Goal: Find contact information: Find contact information

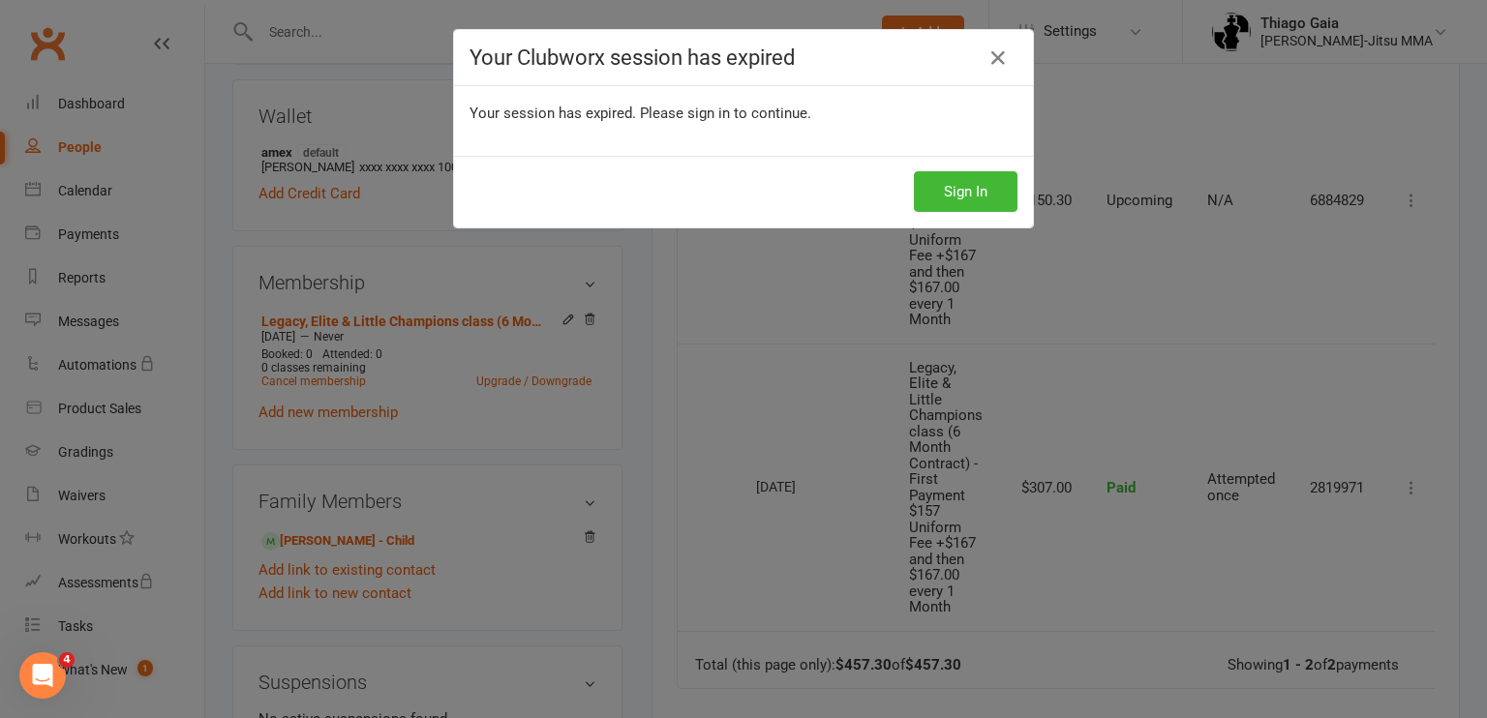
scroll to position [530, 0]
click at [967, 200] on button "Sign In" at bounding box center [966, 191] width 104 height 41
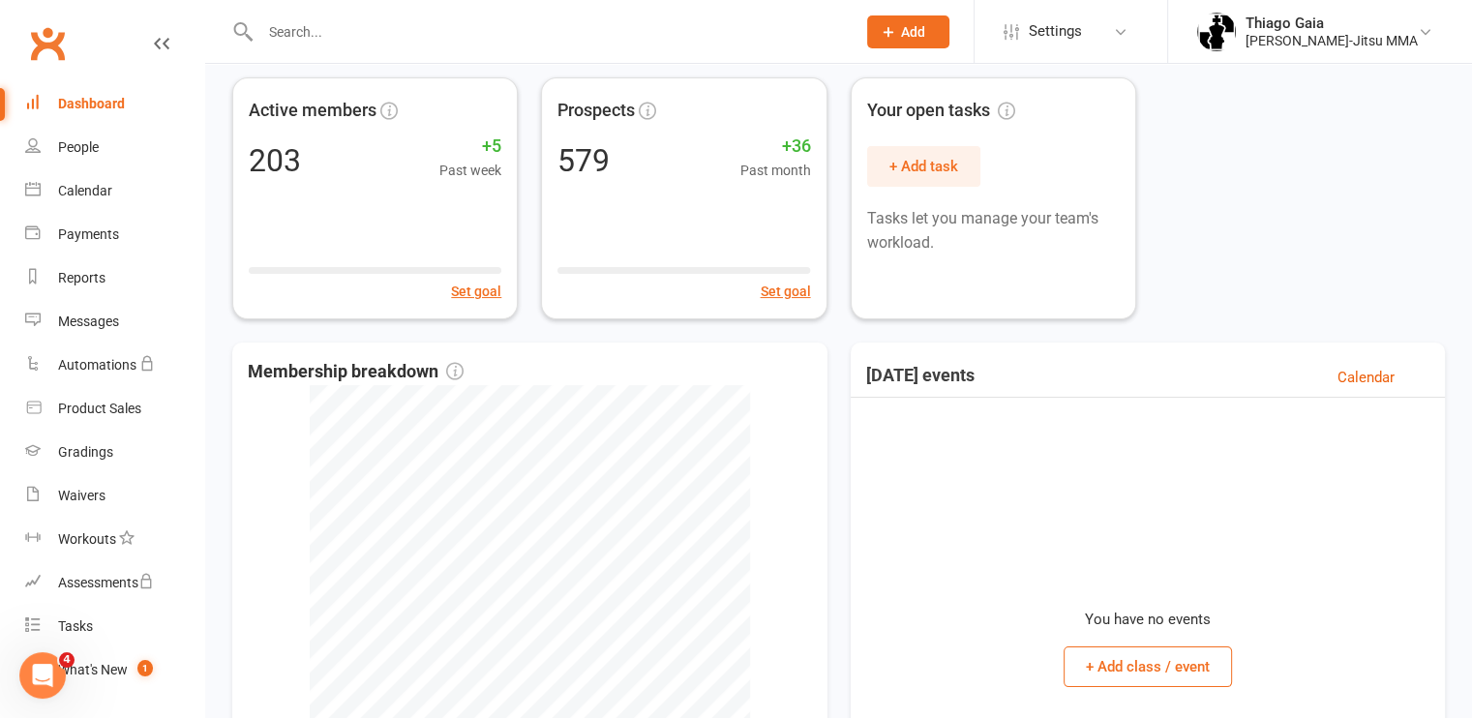
scroll to position [444, 0]
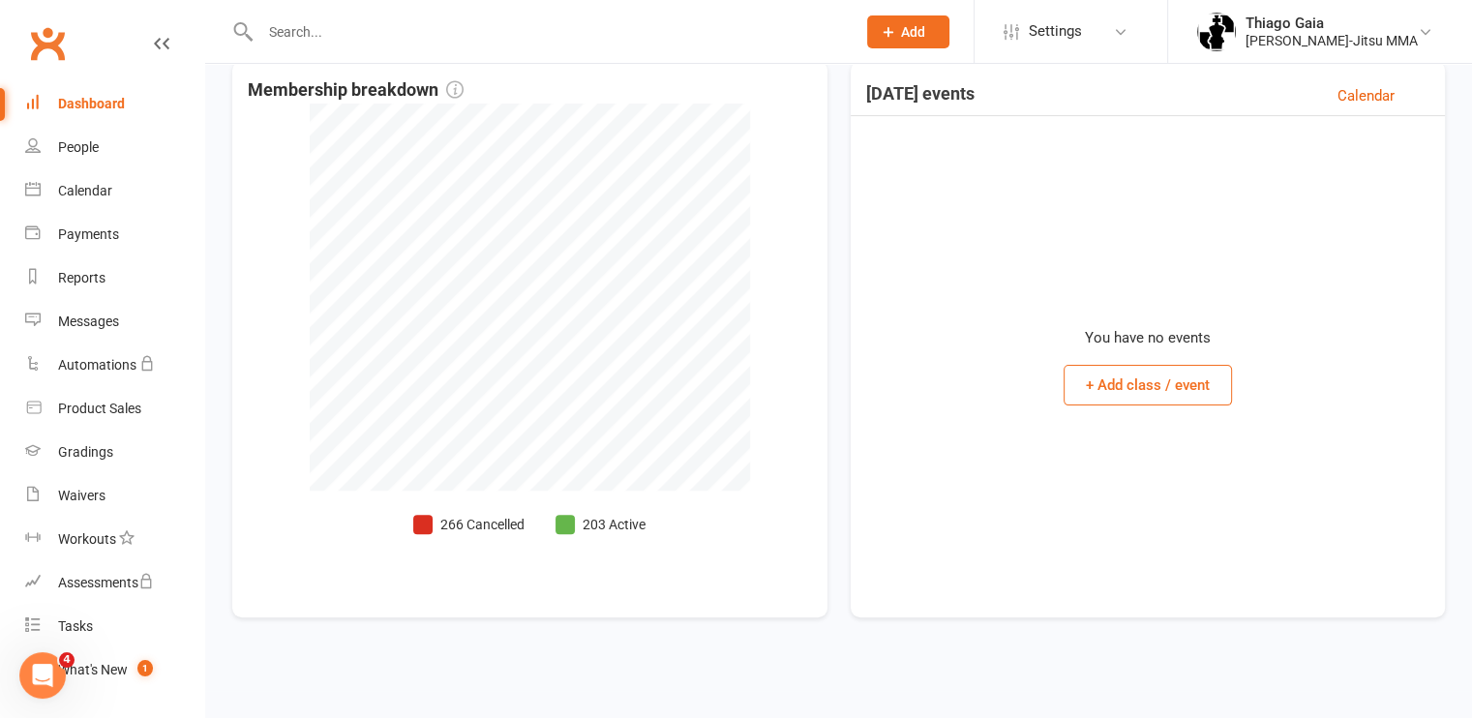
click at [82, 104] on div "Dashboard" at bounding box center [91, 103] width 67 height 15
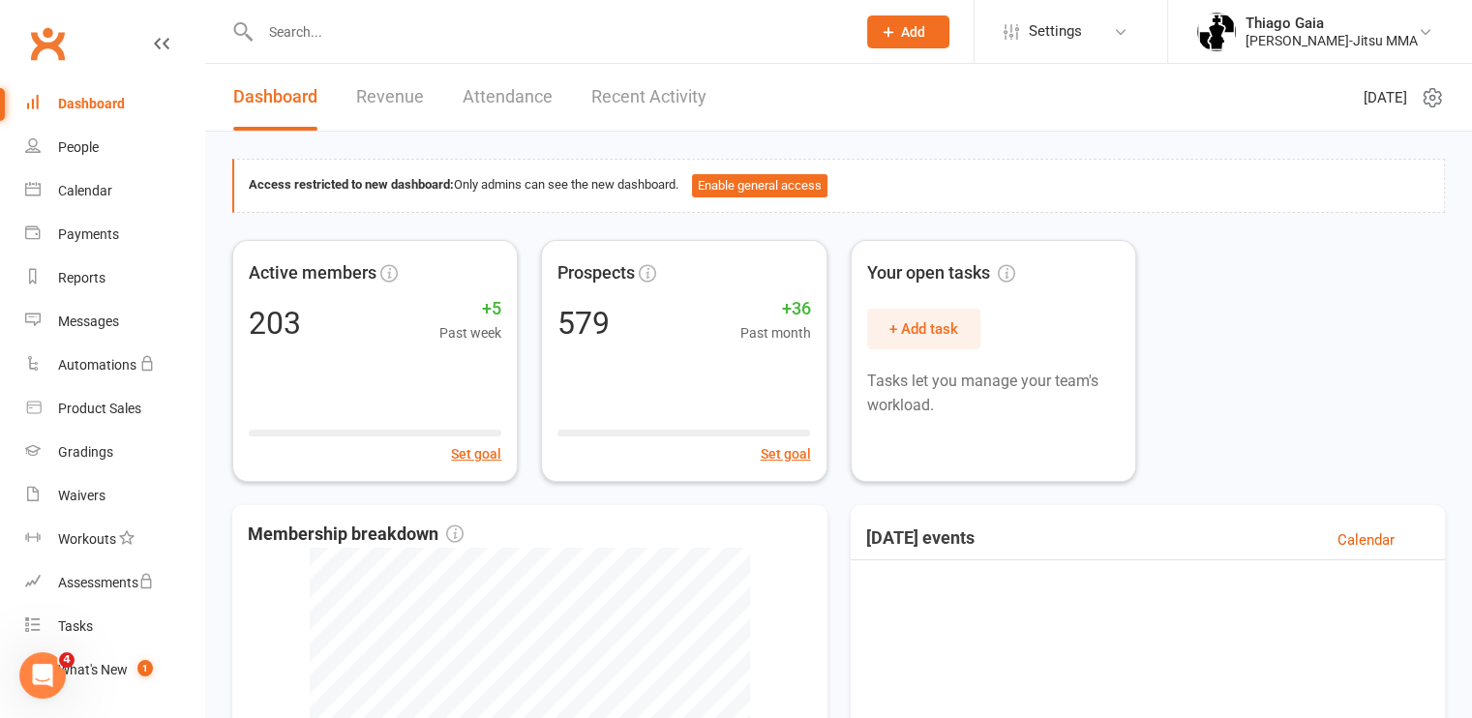
click at [641, 85] on link "Recent Activity" at bounding box center [648, 97] width 115 height 67
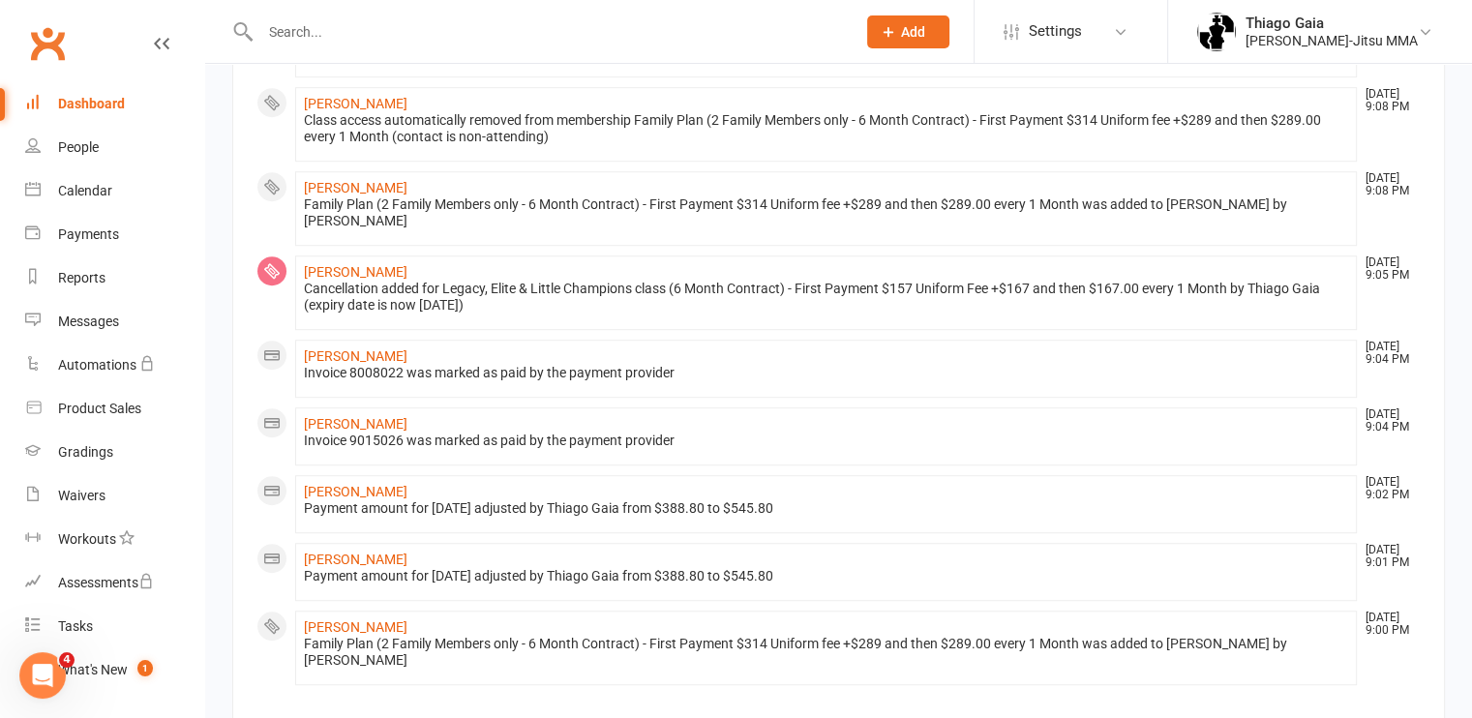
scroll to position [1158, 0]
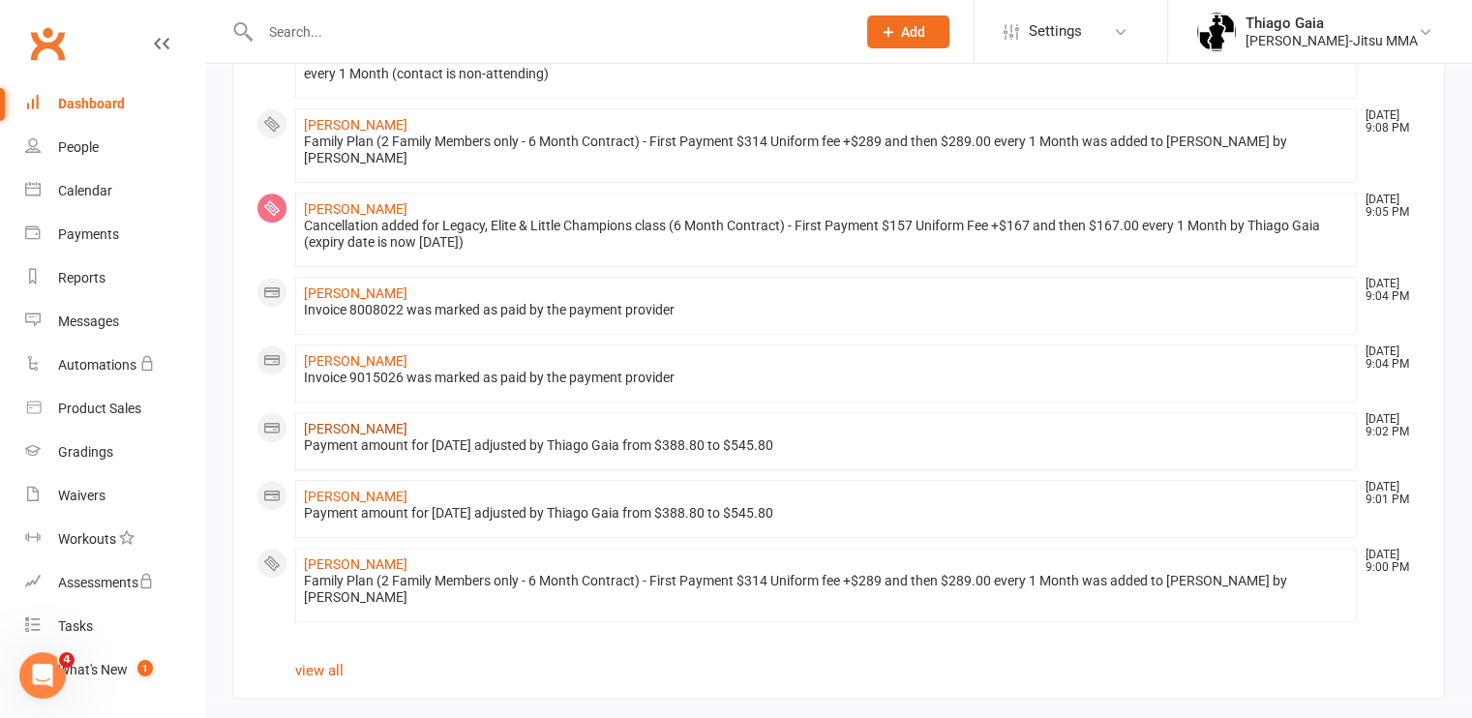
click at [367, 421] on link "Edgar Berumen" at bounding box center [356, 428] width 104 height 15
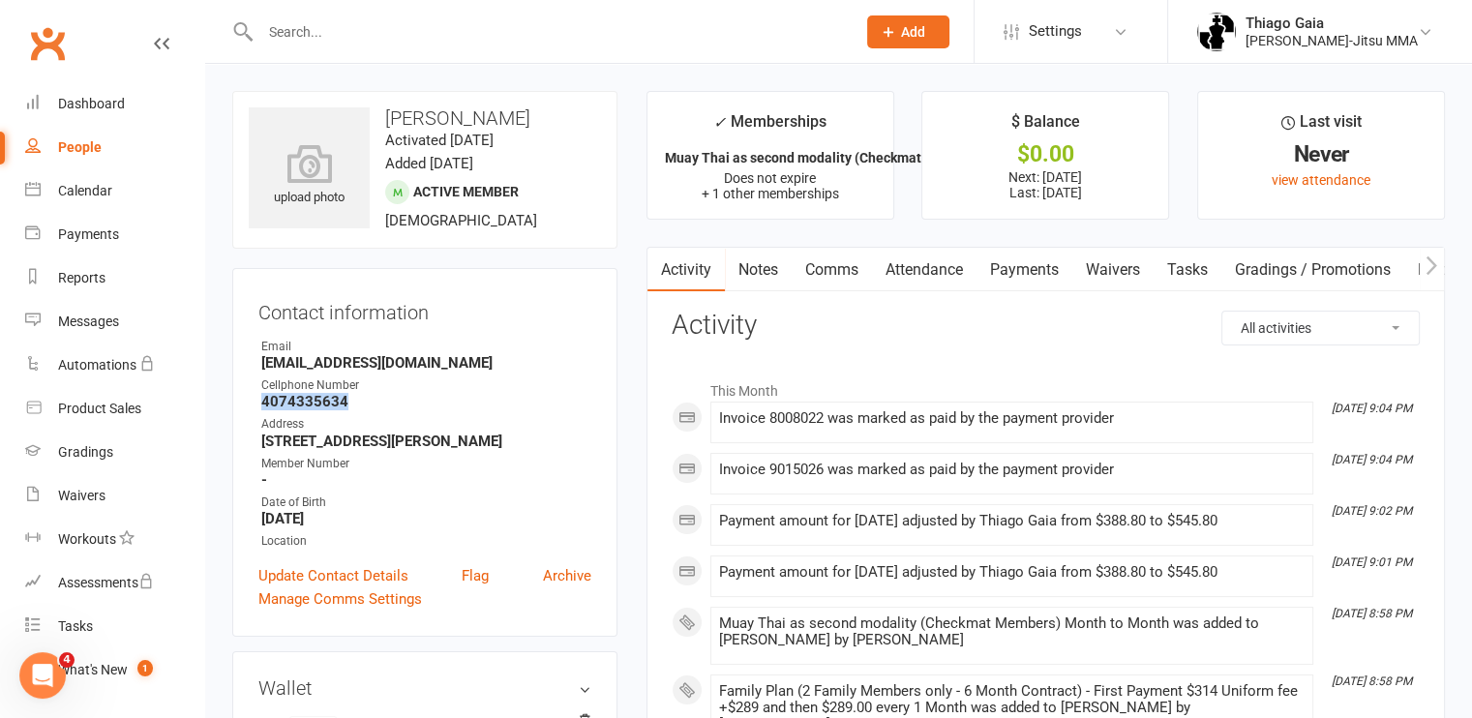
drag, startPoint x: 342, startPoint y: 397, endPoint x: 254, endPoint y: 401, distance: 88.2
click at [254, 401] on div "Contact information Owner Email Berumenedgar@gmail.com Cellphone Number 4074335…" at bounding box center [424, 452] width 385 height 369
copy strong "4074335634"
click at [1018, 271] on link "Payments" at bounding box center [1025, 270] width 96 height 45
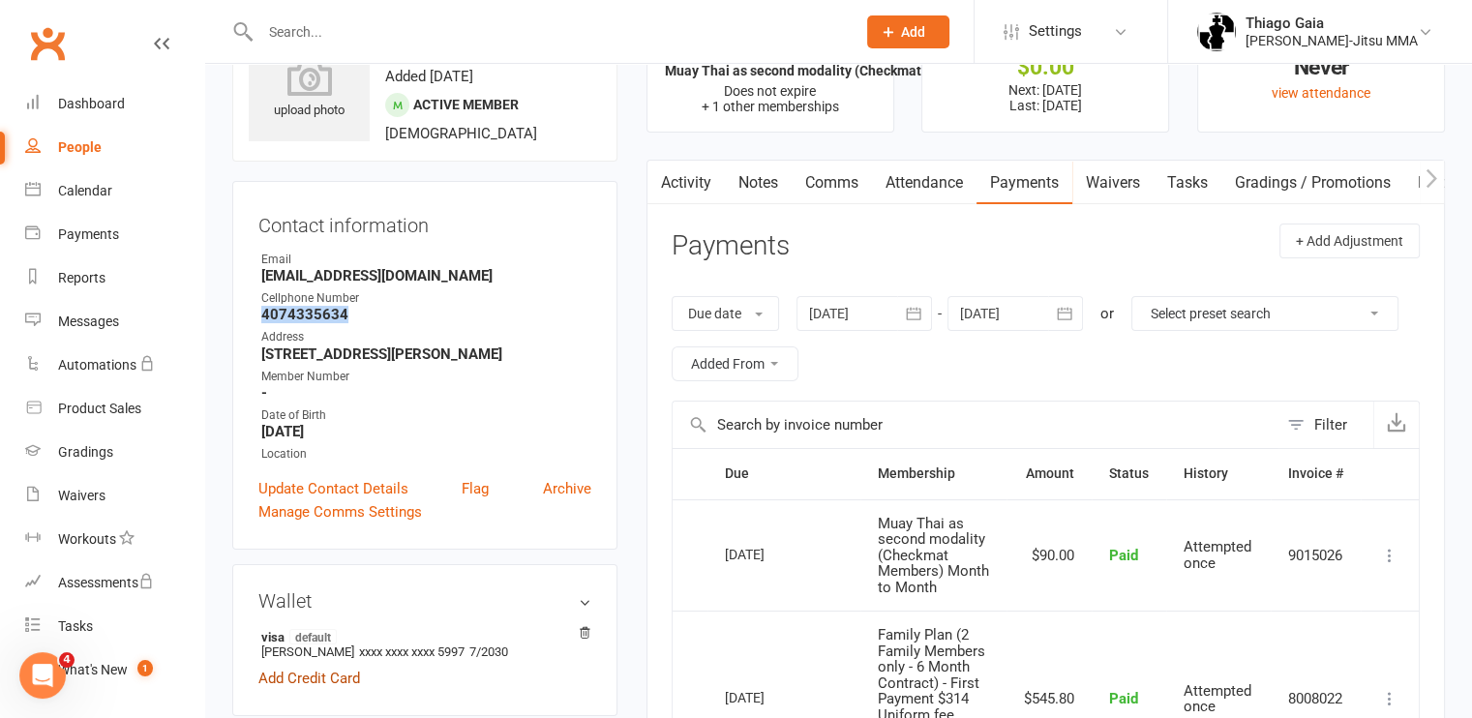
scroll to position [77, 0]
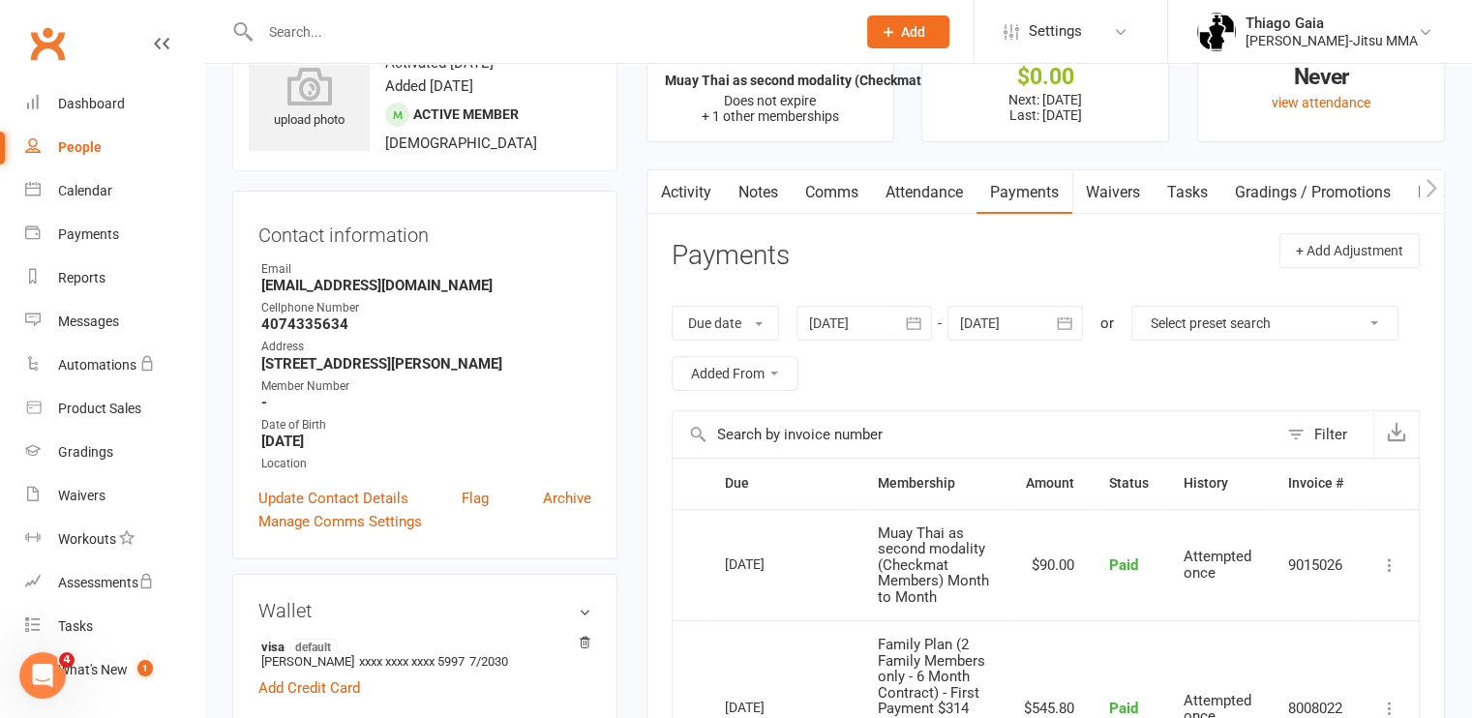
click at [474, 280] on strong "Berumenedgar@gmail.com" at bounding box center [426, 285] width 330 height 17
drag, startPoint x: 494, startPoint y: 312, endPoint x: 241, endPoint y: 280, distance: 254.7
click at [241, 280] on div "Contact information Owner Email Berumenedgar@gmail.com Cellphone Number 4074335…" at bounding box center [424, 375] width 385 height 369
drag, startPoint x: 241, startPoint y: 280, endPoint x: 507, endPoint y: 295, distance: 266.7
click at [507, 295] on ul "Owner Email Berumenedgar@gmail.com Cellphone Number 4074335634 Address 344 Paci…" at bounding box center [424, 366] width 333 height 213
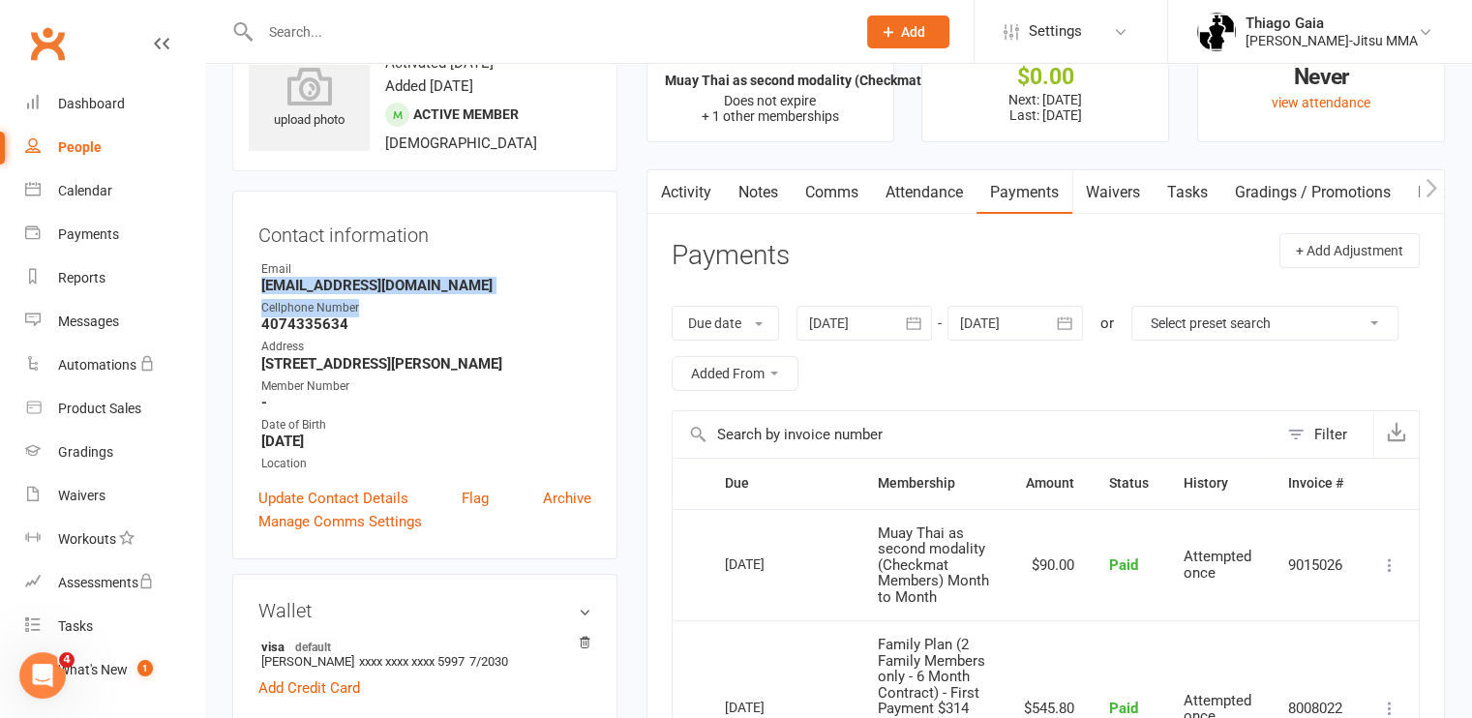
click at [472, 285] on strong "Berumenedgar@gmail.com" at bounding box center [426, 285] width 330 height 17
drag, startPoint x: 439, startPoint y: 279, endPoint x: 258, endPoint y: 288, distance: 181.3
click at [258, 288] on li "Email Berumenedgar@gmail.com" at bounding box center [424, 277] width 333 height 34
copy strong "Berumenedgar@gmail.com"
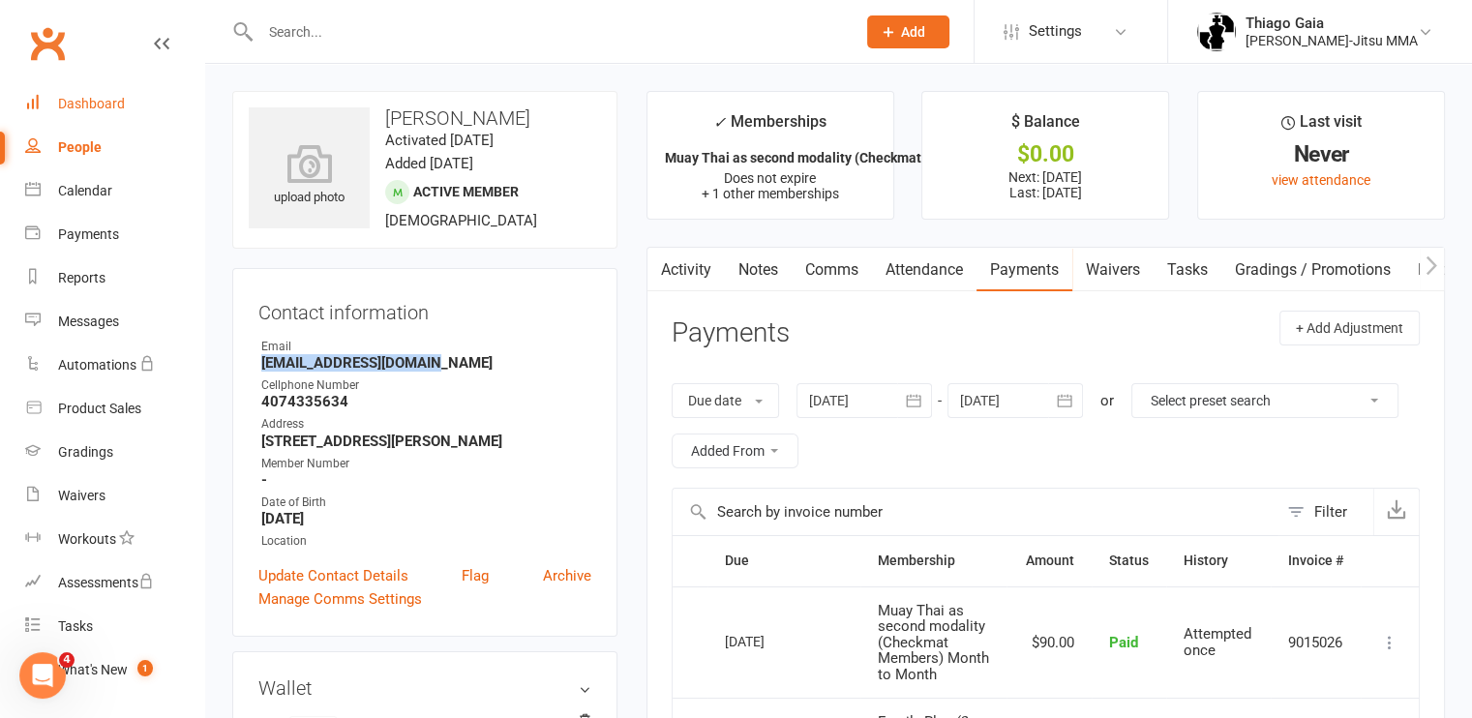
click at [64, 102] on div "Dashboard" at bounding box center [91, 103] width 67 height 15
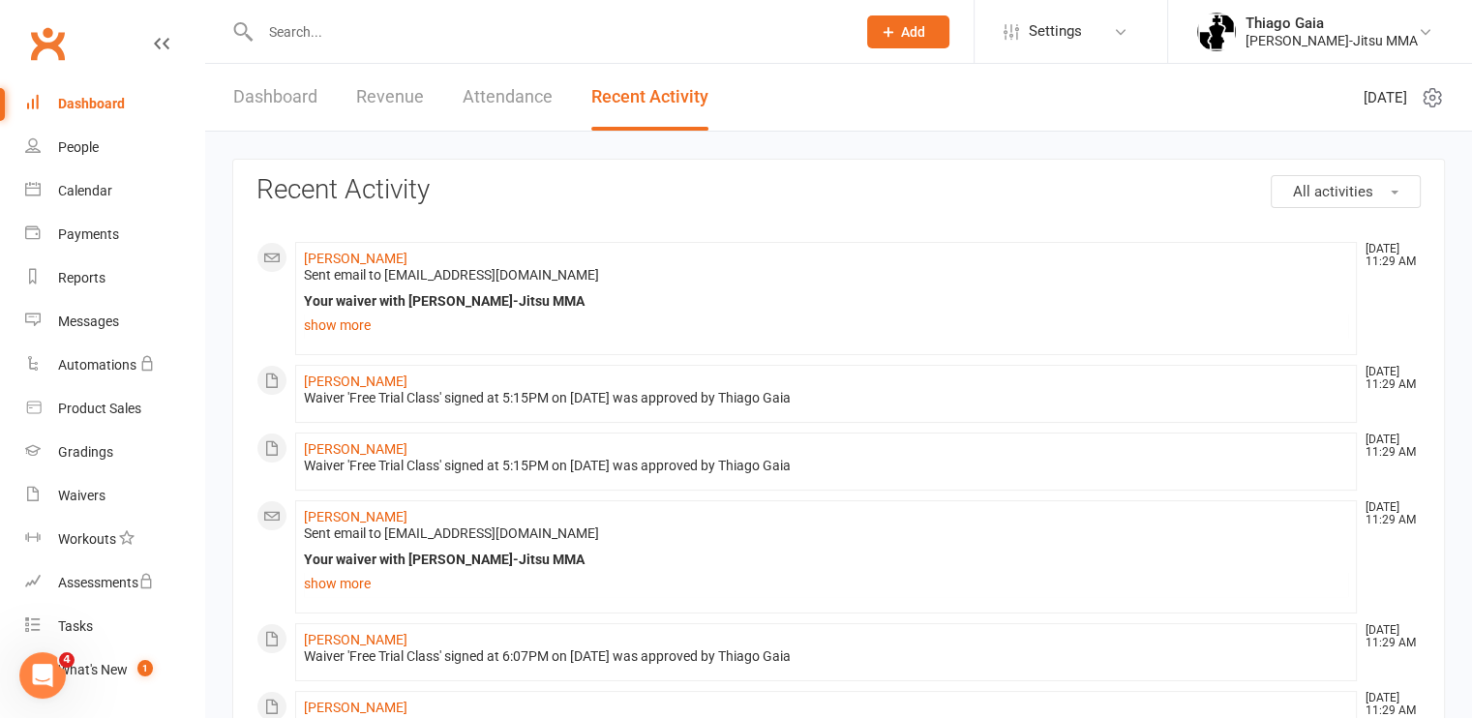
click at [259, 91] on link "Dashboard" at bounding box center [275, 97] width 84 height 67
